Goal: Information Seeking & Learning: Learn about a topic

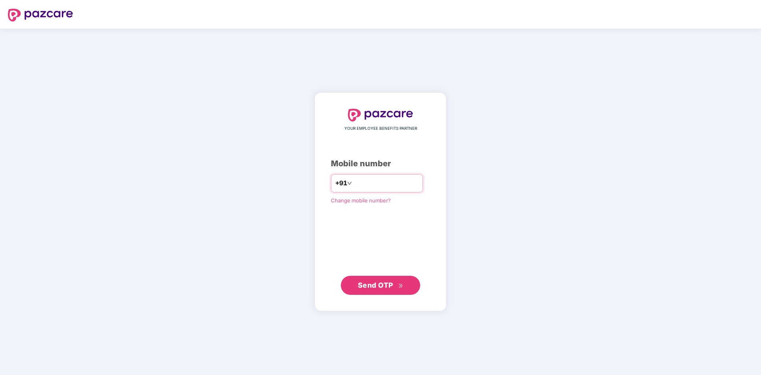
click at [366, 183] on input "number" at bounding box center [386, 183] width 65 height 13
type input "**********"
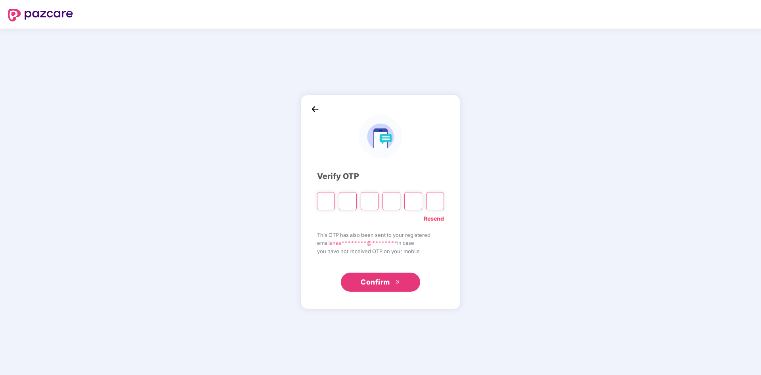
type input "*"
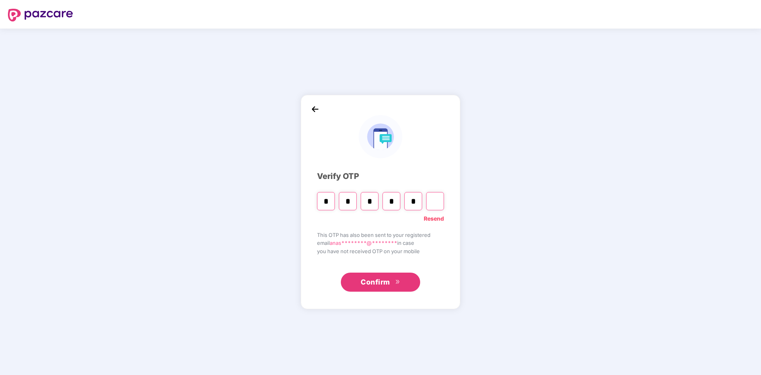
type input "*"
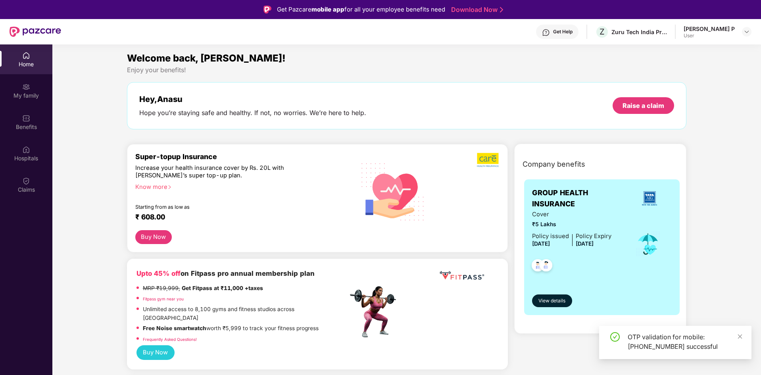
scroll to position [33, 0]
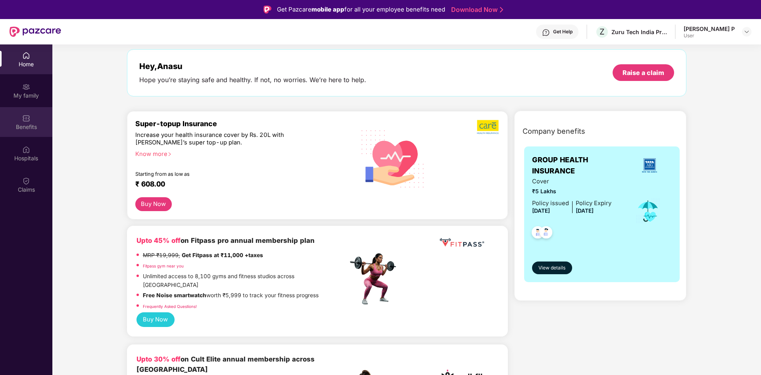
click at [39, 130] on div "Benefits" at bounding box center [26, 127] width 52 height 8
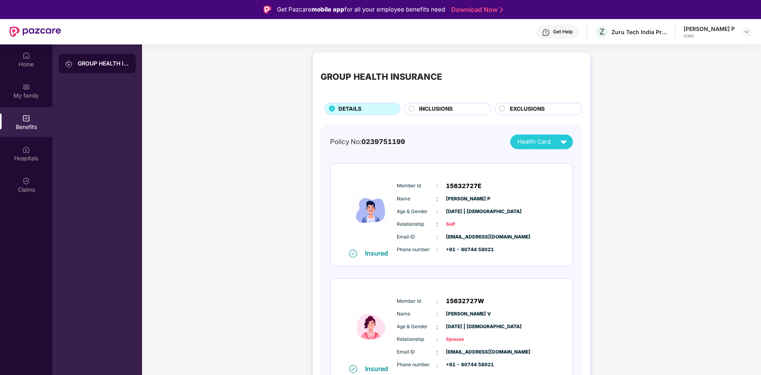
scroll to position [12, 0]
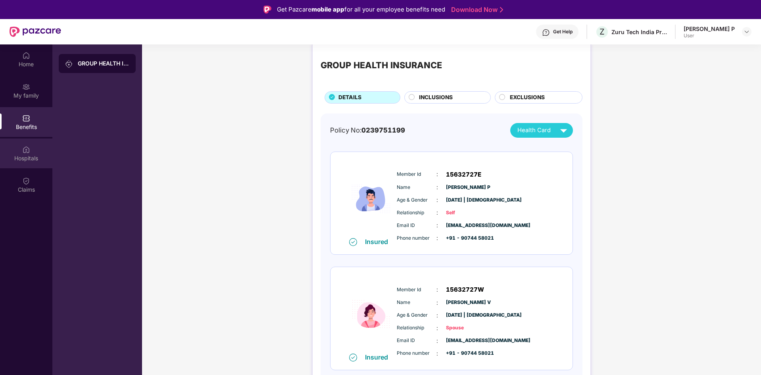
click at [30, 152] on div "Hospitals" at bounding box center [26, 154] width 52 height 30
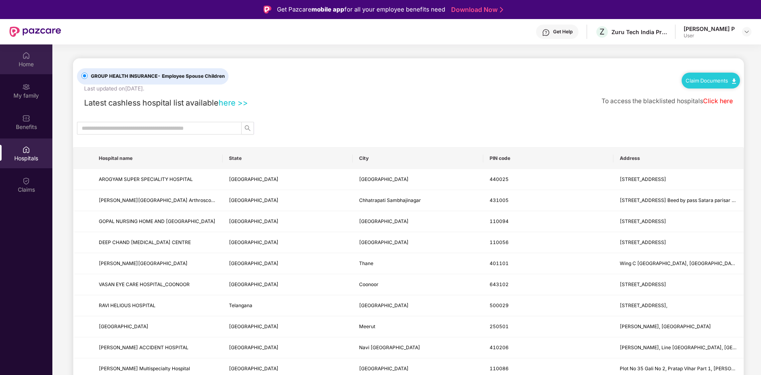
click at [24, 56] on img at bounding box center [26, 56] width 8 height 8
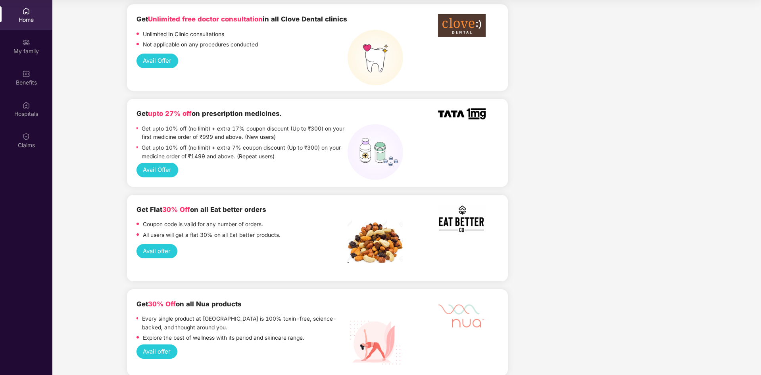
scroll to position [656, 0]
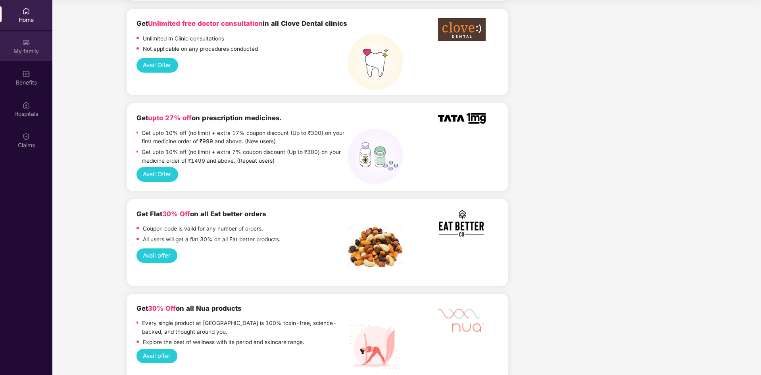
click at [29, 47] on div "My family" at bounding box center [26, 51] width 52 height 8
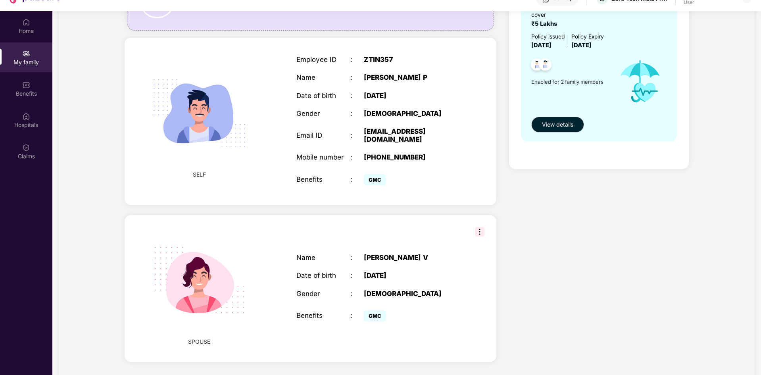
scroll to position [44, 0]
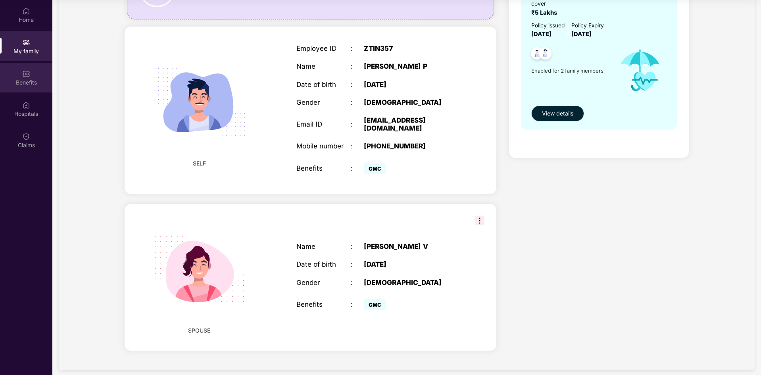
click at [32, 72] on div "Benefits" at bounding box center [26, 78] width 52 height 30
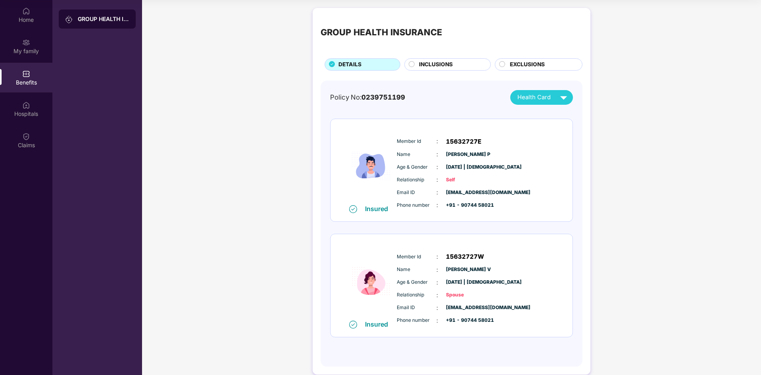
click at [428, 60] on span "INCLUSIONS" at bounding box center [436, 64] width 34 height 9
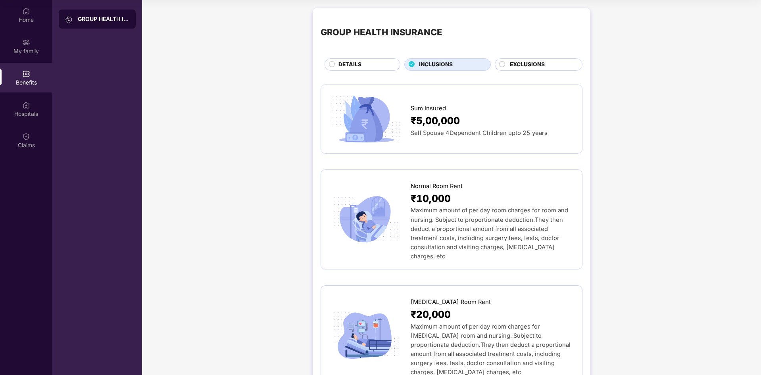
click at [537, 62] on span "EXCLUSIONS" at bounding box center [527, 64] width 35 height 9
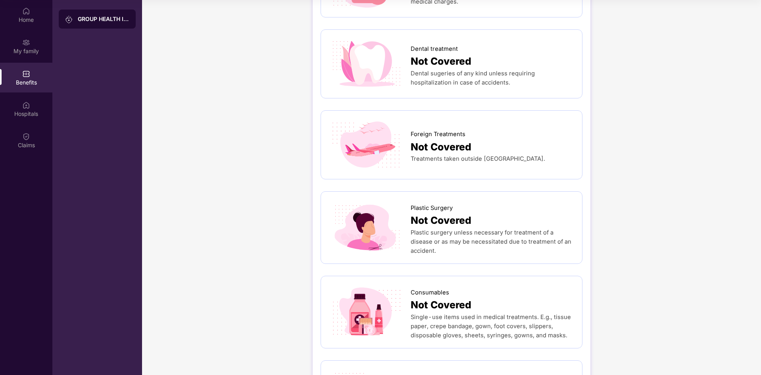
scroll to position [380, 0]
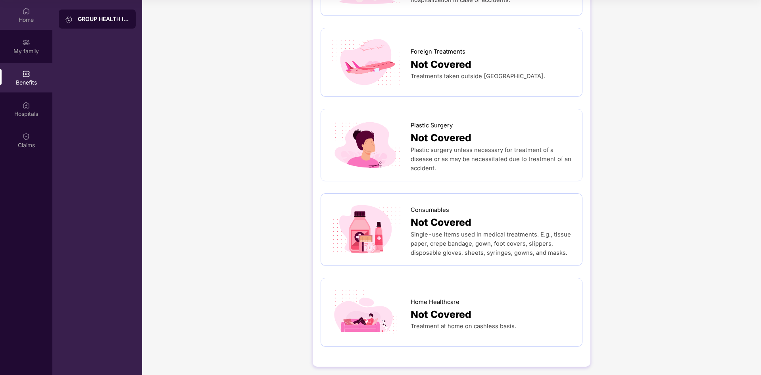
click at [25, 12] on img at bounding box center [26, 11] width 8 height 8
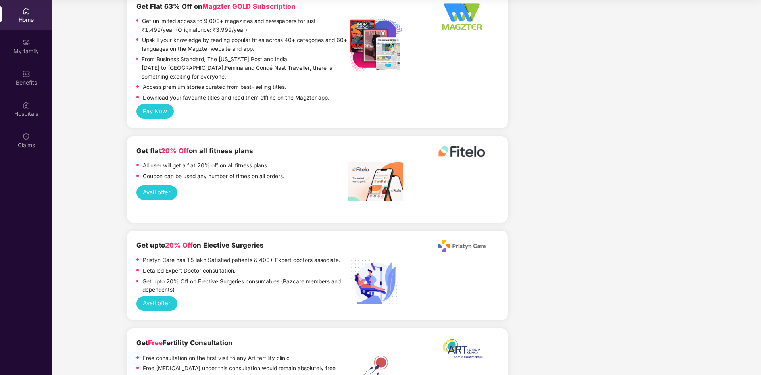
scroll to position [1059, 0]
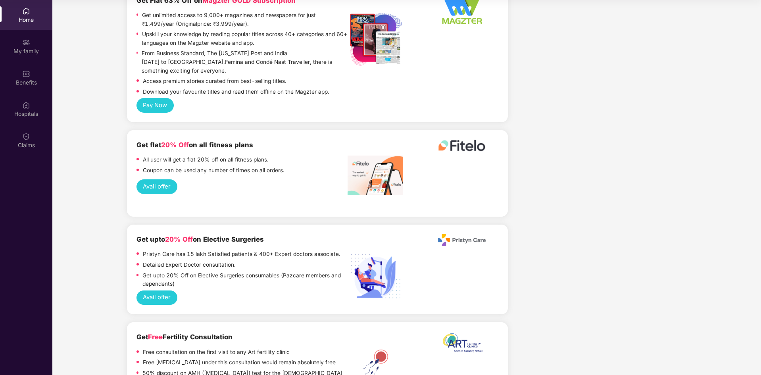
drag, startPoint x: 760, startPoint y: 218, endPoint x: 758, endPoint y: 304, distance: 85.4
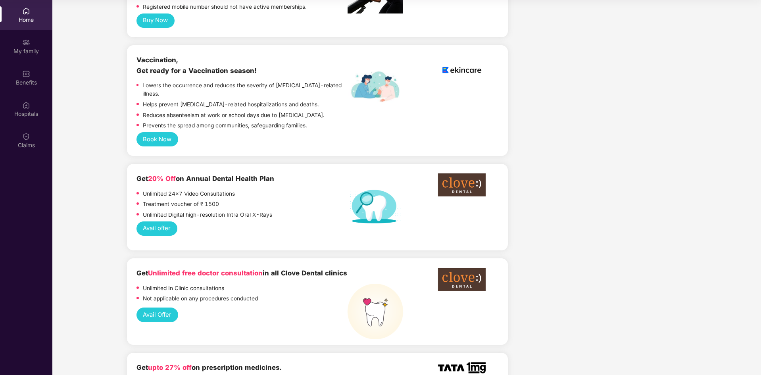
scroll to position [358, 0]
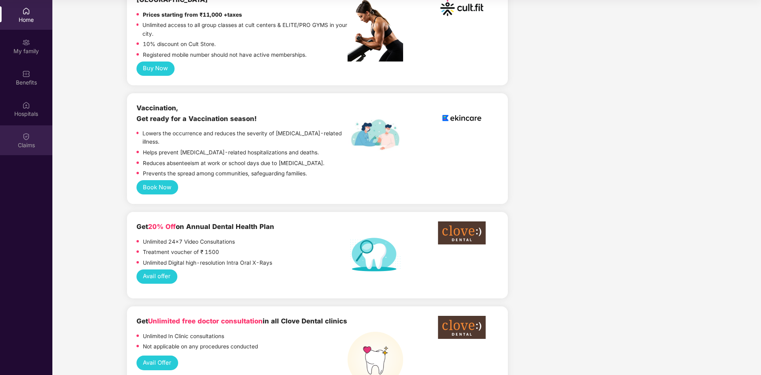
click at [21, 140] on div "Claims" at bounding box center [26, 140] width 52 height 30
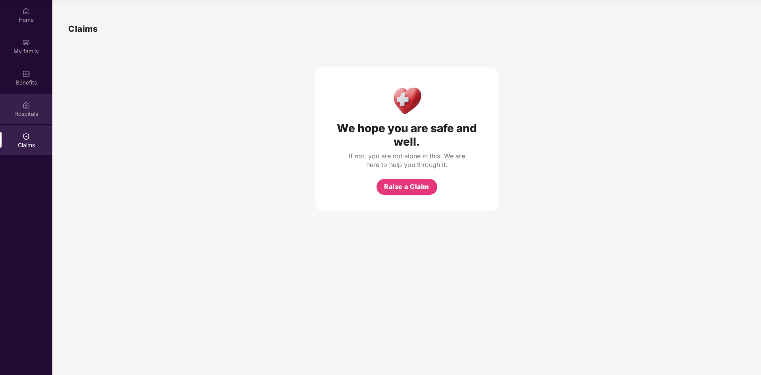
click at [31, 104] on div "Hospitals" at bounding box center [26, 109] width 52 height 30
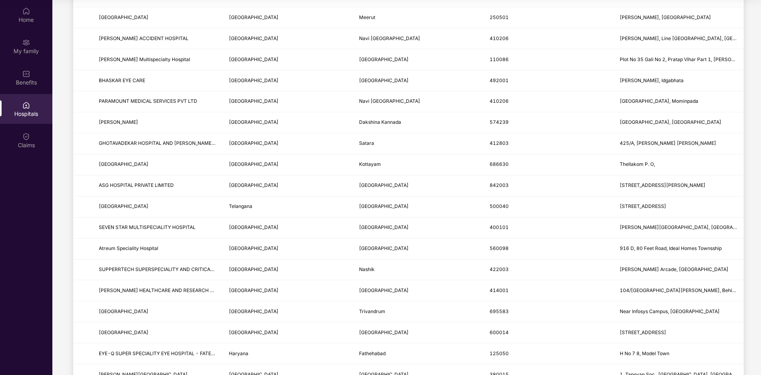
scroll to position [397, 0]
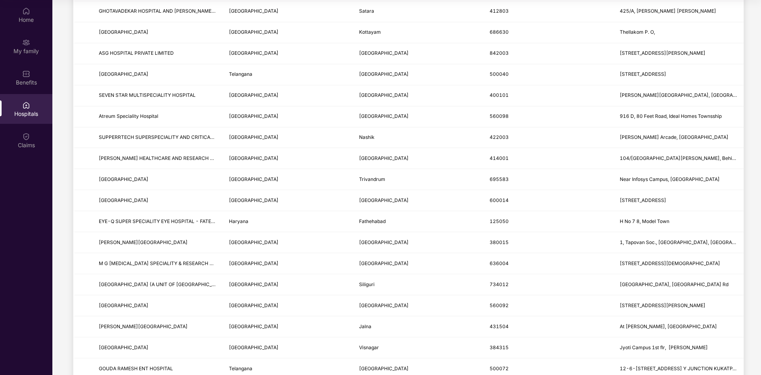
click at [760, 254] on main "GROUP HEALTH INSURANCE - Employee Spouse Children Last updated on [DATE] . Clai…" at bounding box center [406, 216] width 709 height 1226
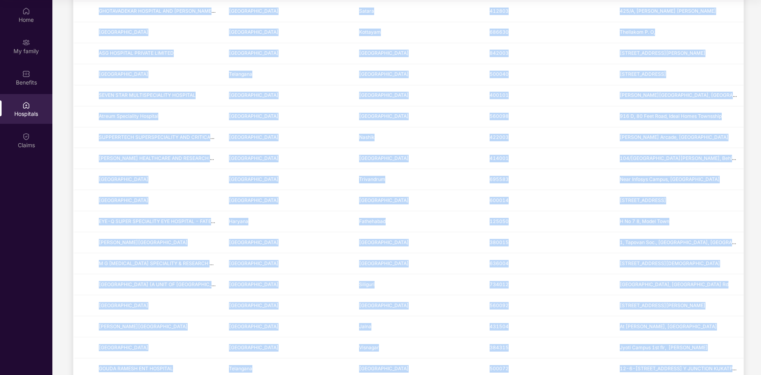
click at [760, 254] on main "GROUP HEALTH INSURANCE - Employee Spouse Children Last updated on [DATE] . Clai…" at bounding box center [406, 216] width 709 height 1226
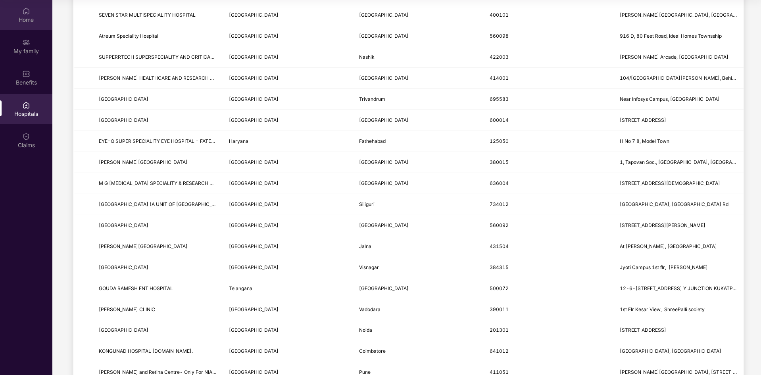
click at [21, 11] on div "Home" at bounding box center [26, 15] width 52 height 30
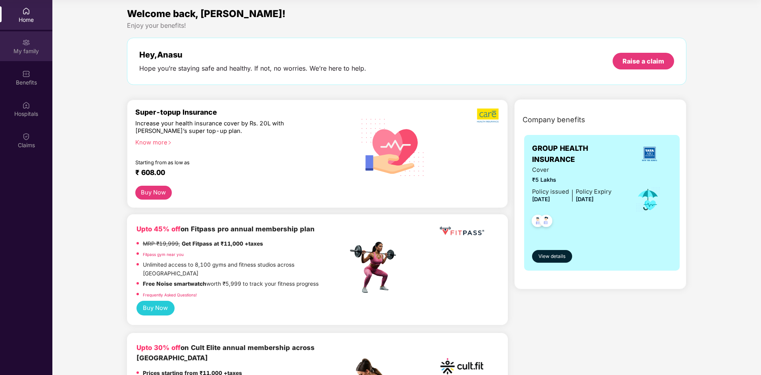
click at [23, 42] on img at bounding box center [26, 43] width 8 height 8
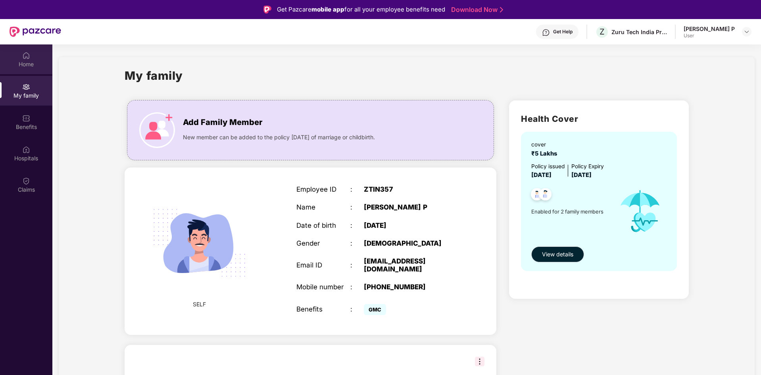
click at [15, 56] on div "Home" at bounding box center [26, 59] width 52 height 30
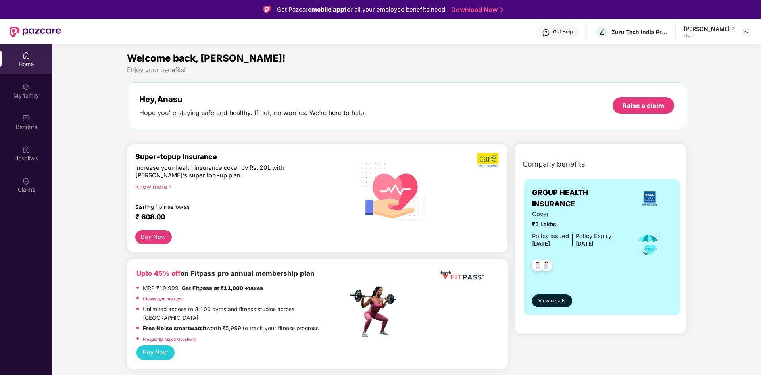
click at [550, 32] on img at bounding box center [546, 33] width 8 height 8
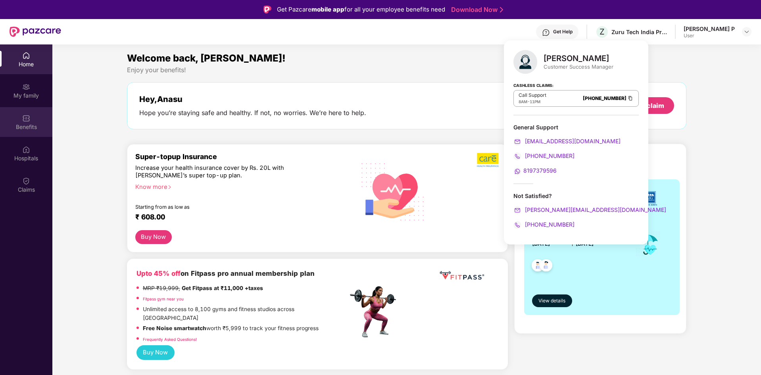
click at [25, 122] on img at bounding box center [26, 118] width 8 height 8
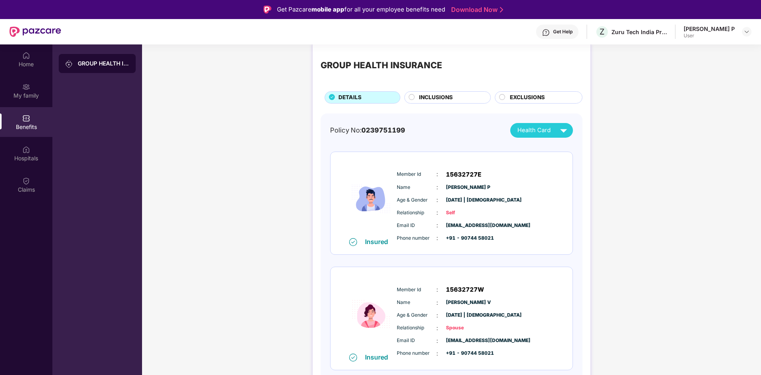
scroll to position [44, 0]
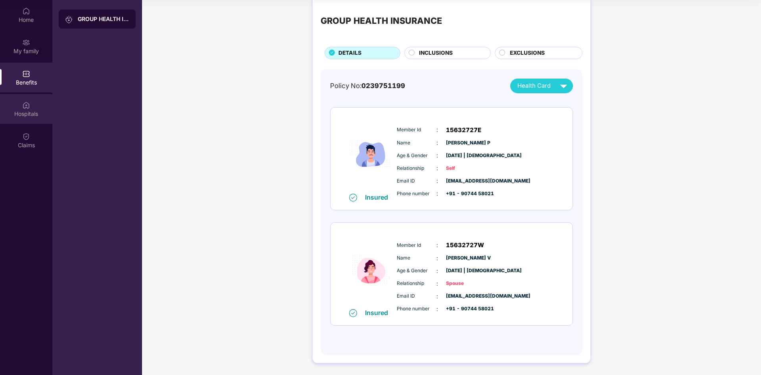
click at [32, 106] on div "Hospitals" at bounding box center [26, 109] width 52 height 30
